Goal: Task Accomplishment & Management: Use online tool/utility

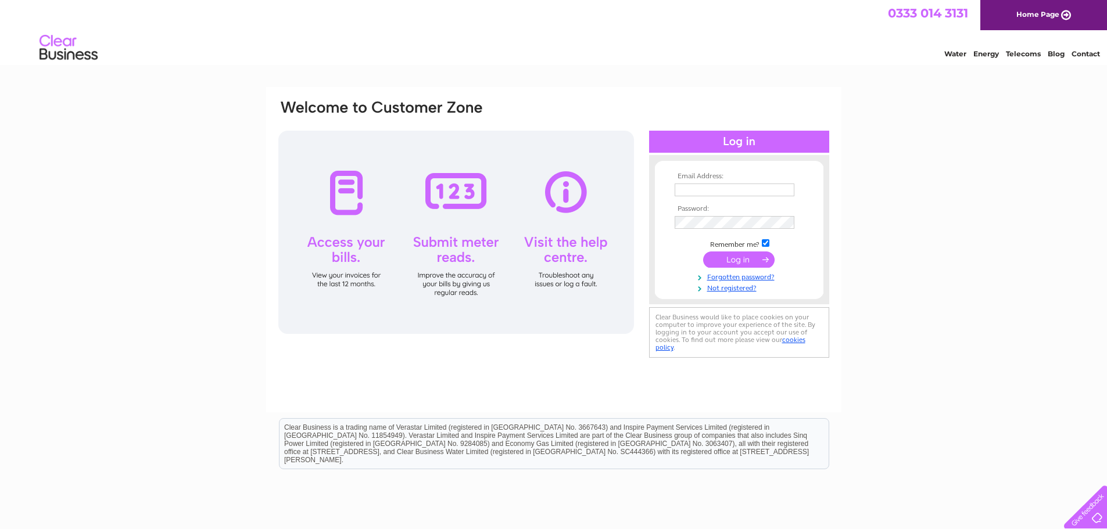
type input "neil@aliveanddirty.co.uk"
click at [733, 259] on input "submit" at bounding box center [738, 260] width 71 height 16
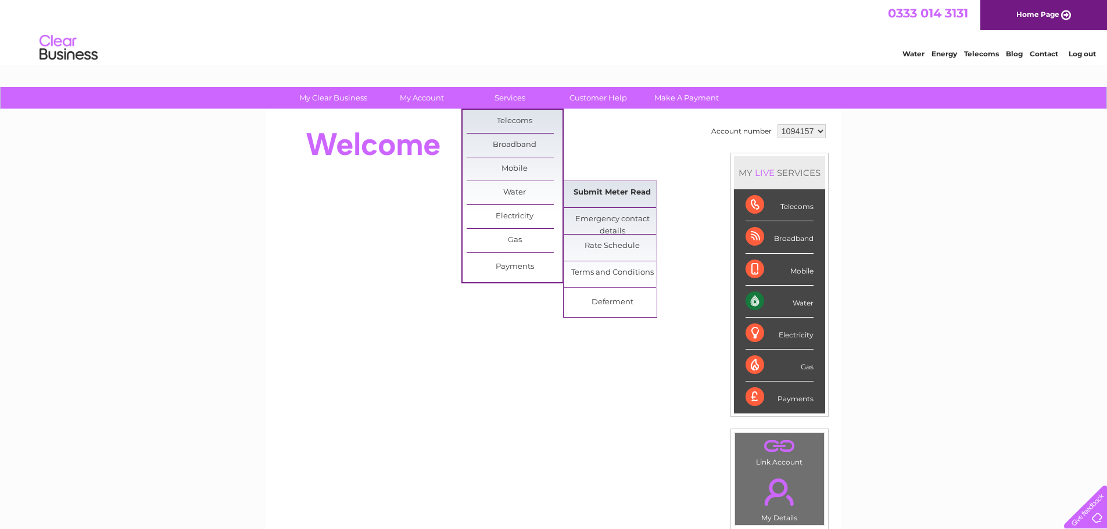
click at [606, 188] on link "Submit Meter Read" at bounding box center [612, 192] width 96 height 23
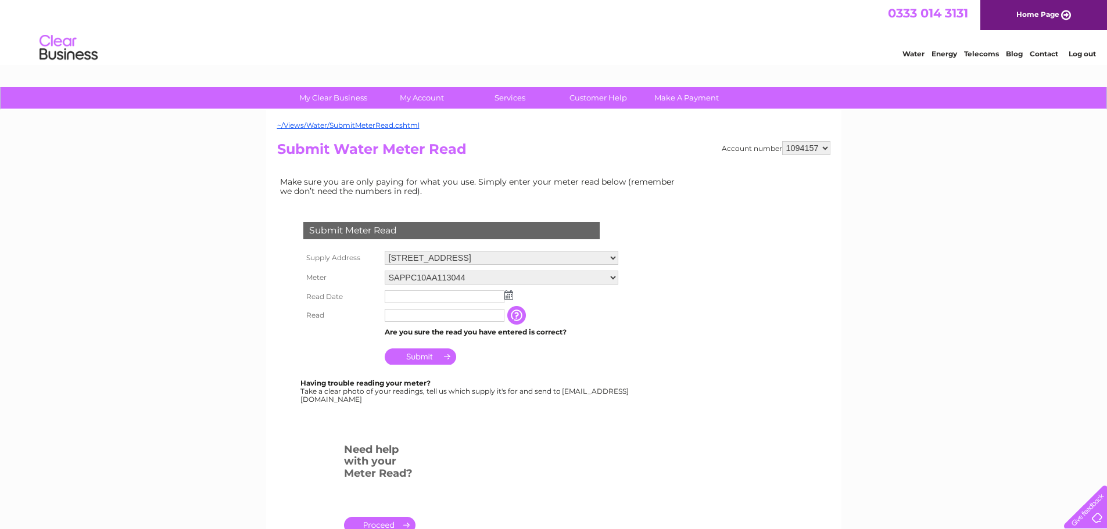
click at [511, 293] on img at bounding box center [508, 295] width 9 height 9
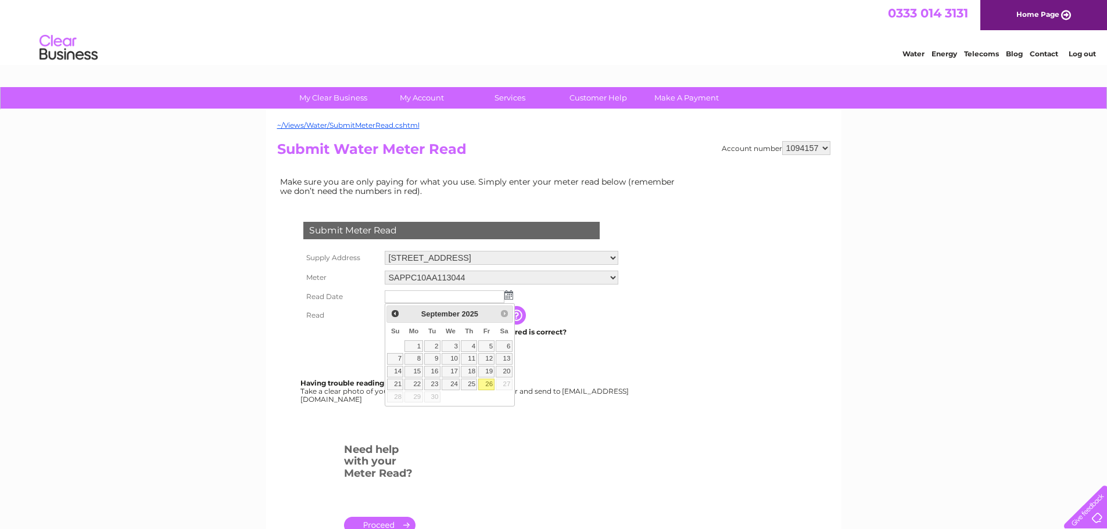
click at [488, 385] on link "26" at bounding box center [486, 385] width 16 height 12
type input "2025/09/26"
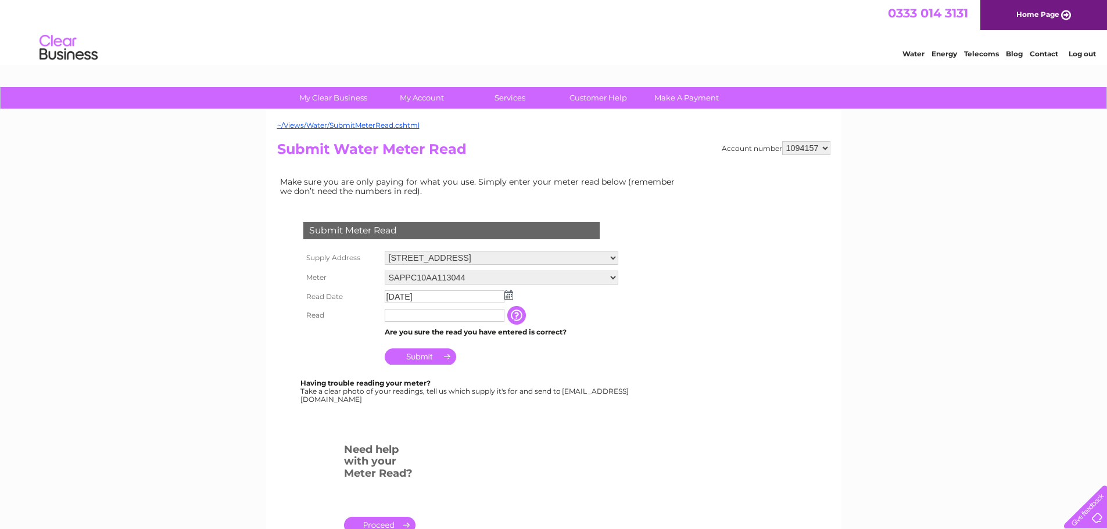
click at [418, 319] on input "text" at bounding box center [445, 315] width 120 height 13
type input "1549"
click at [414, 356] on input "Submit" at bounding box center [420, 358] width 71 height 16
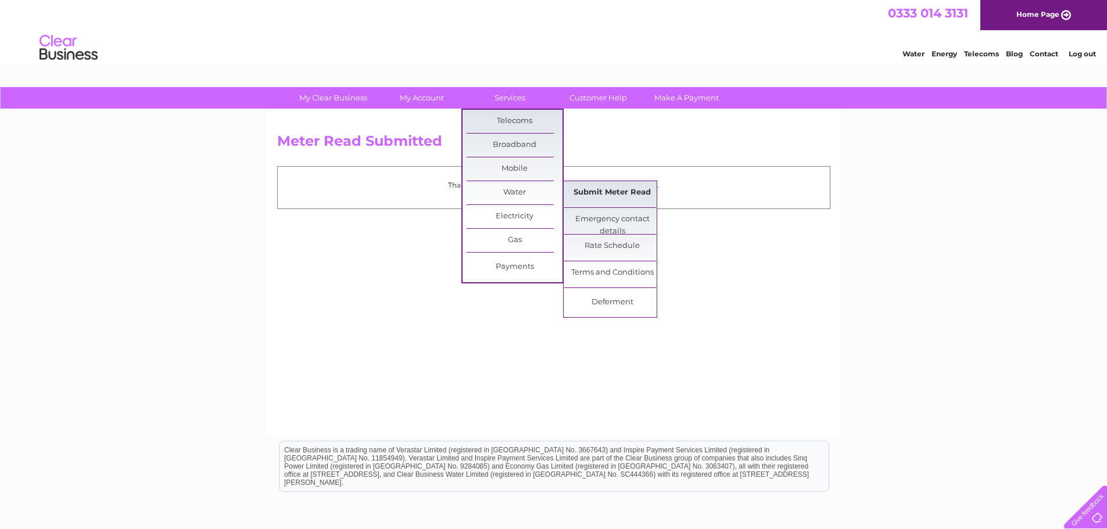
click at [618, 195] on link "Submit Meter Read" at bounding box center [612, 192] width 96 height 23
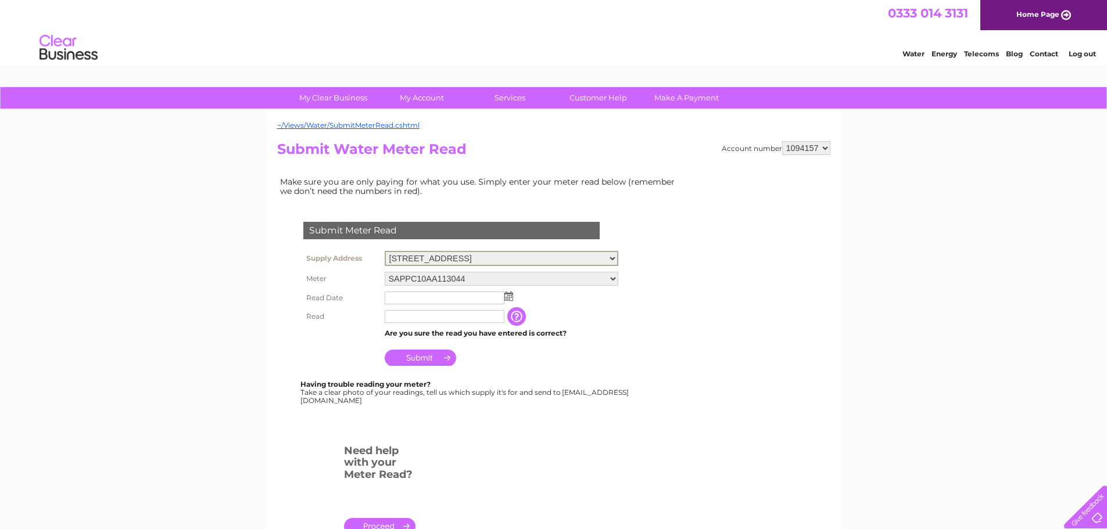
click at [606, 261] on select "2-4 Sherborne Square, Liverpool, Merseyside, L36 9UR 7 Wall Street, Liverpool, …" at bounding box center [502, 258] width 234 height 15
select select "233252"
click at [385, 251] on select "2-4 Sherborne Square, Liverpool, Merseyside, L36 9UR 7 Wall Street, Liverpool, …" at bounding box center [502, 258] width 234 height 15
click at [506, 294] on img at bounding box center [508, 295] width 9 height 9
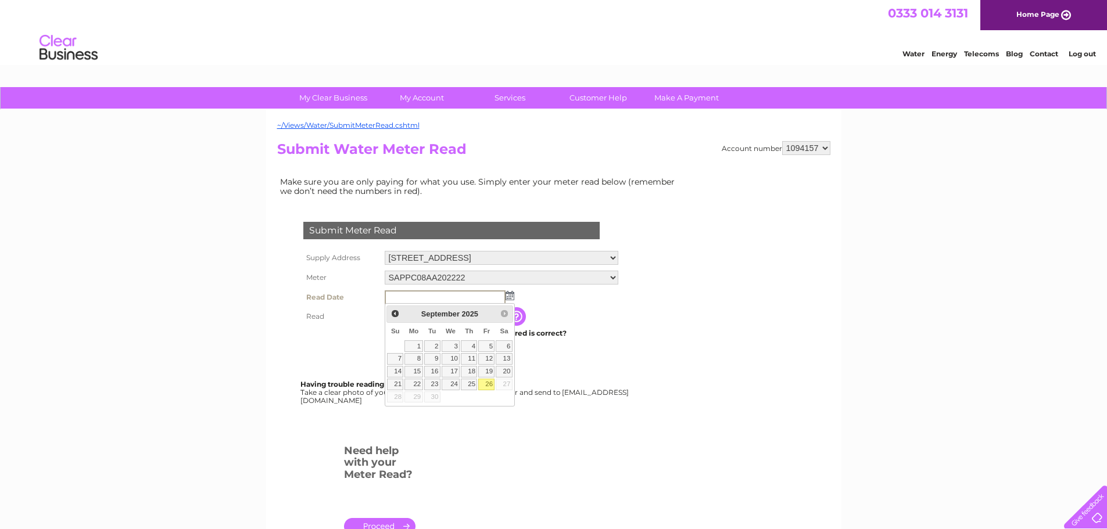
click at [484, 382] on link "26" at bounding box center [486, 385] width 16 height 12
type input "[DATE]"
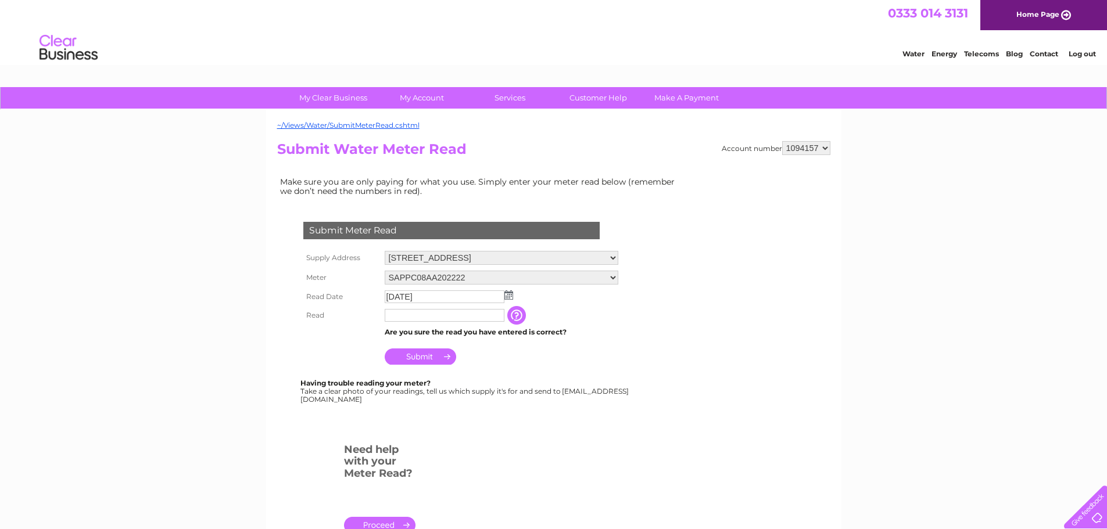
click at [400, 319] on input "text" at bounding box center [445, 315] width 120 height 13
type input "439"
click at [428, 353] on input "Submit" at bounding box center [420, 357] width 71 height 16
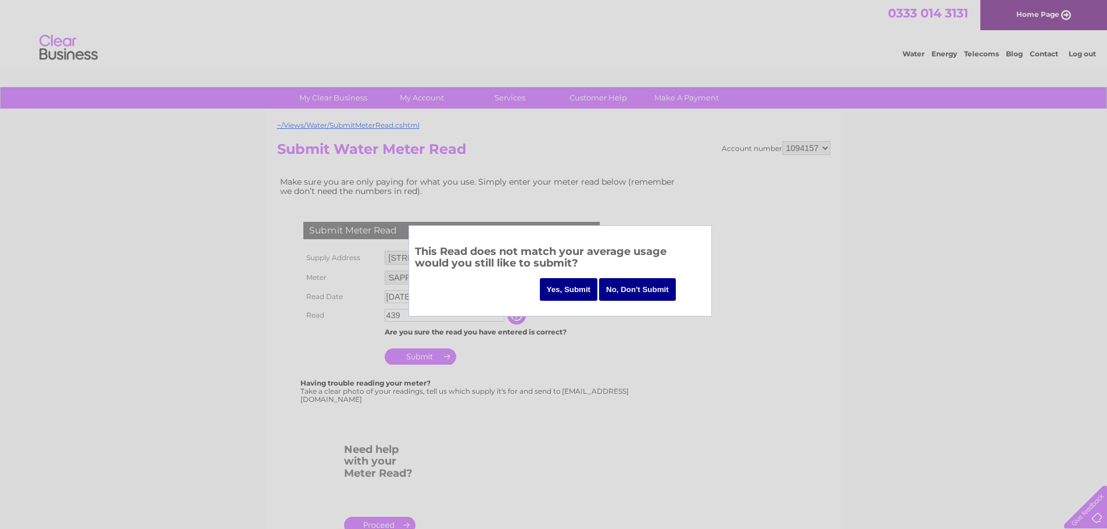
click at [581, 281] on input "Yes, Submit" at bounding box center [569, 289] width 58 height 23
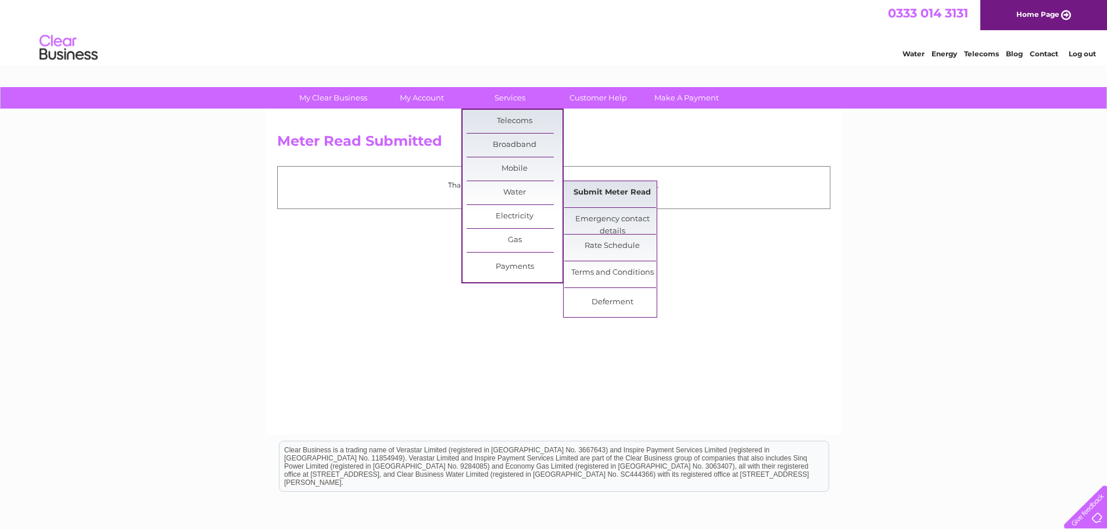
click at [602, 190] on link "Submit Meter Read" at bounding box center [612, 192] width 96 height 23
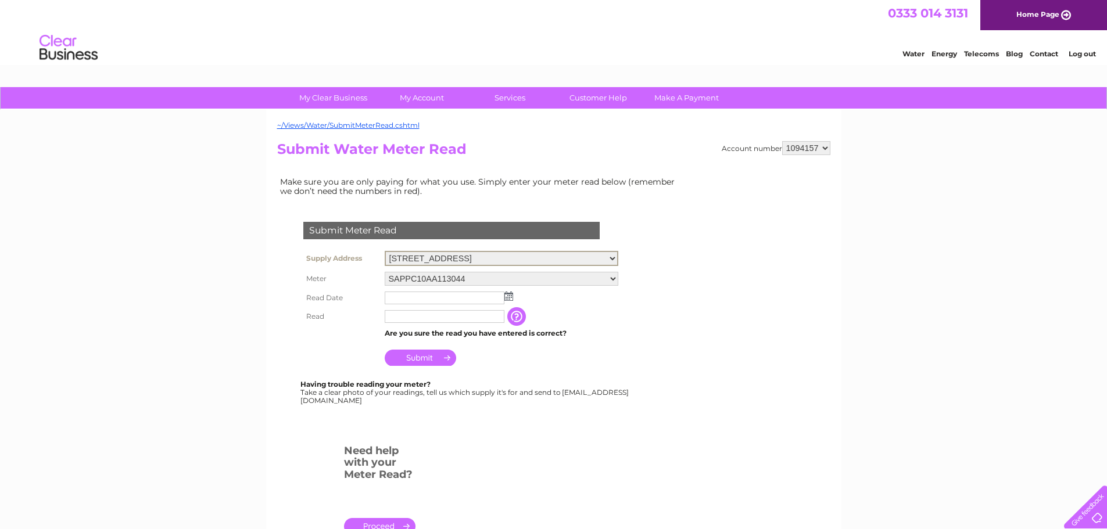
click at [578, 262] on select "[STREET_ADDRESS][GEOGRAPHIC_DATA][STREET_ADDRESS] [STREET_ADDRESS]" at bounding box center [502, 258] width 234 height 15
select select "233253"
click at [385, 251] on select "[STREET_ADDRESS][GEOGRAPHIC_DATA][STREET_ADDRESS] [STREET_ADDRESS]" at bounding box center [502, 258] width 234 height 15
click at [506, 296] on img at bounding box center [508, 295] width 9 height 9
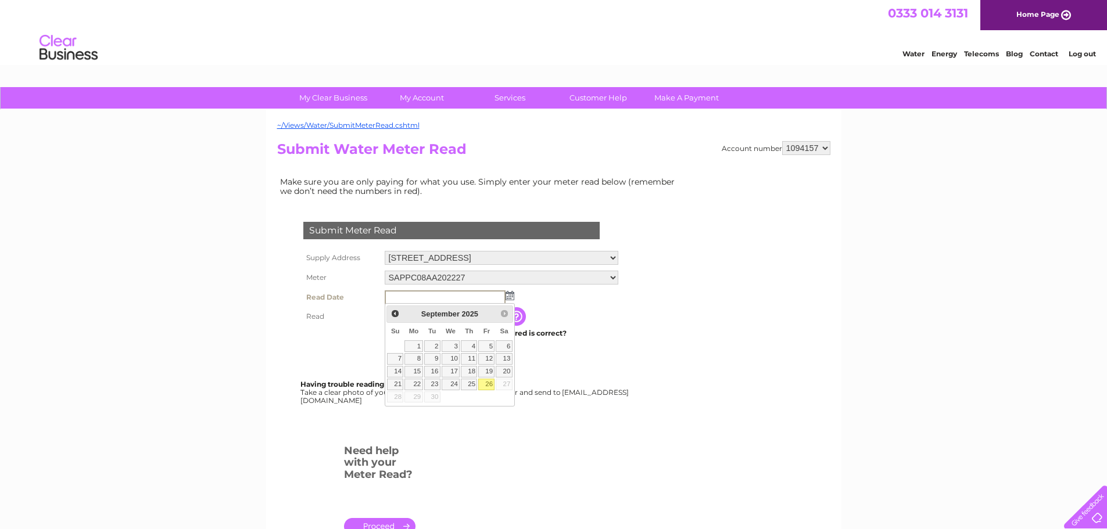
click at [486, 382] on link "26" at bounding box center [486, 385] width 16 height 12
type input "[DATE]"
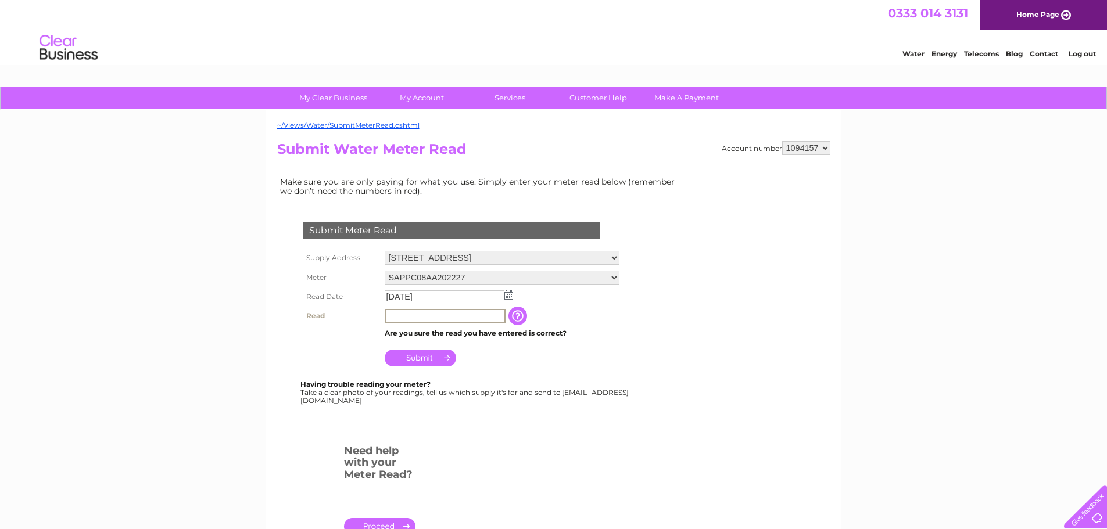
click at [400, 320] on input "text" at bounding box center [445, 316] width 121 height 14
type input "3698"
click at [421, 354] on input "Submit" at bounding box center [420, 357] width 71 height 16
